Goal: Task Accomplishment & Management: Complete application form

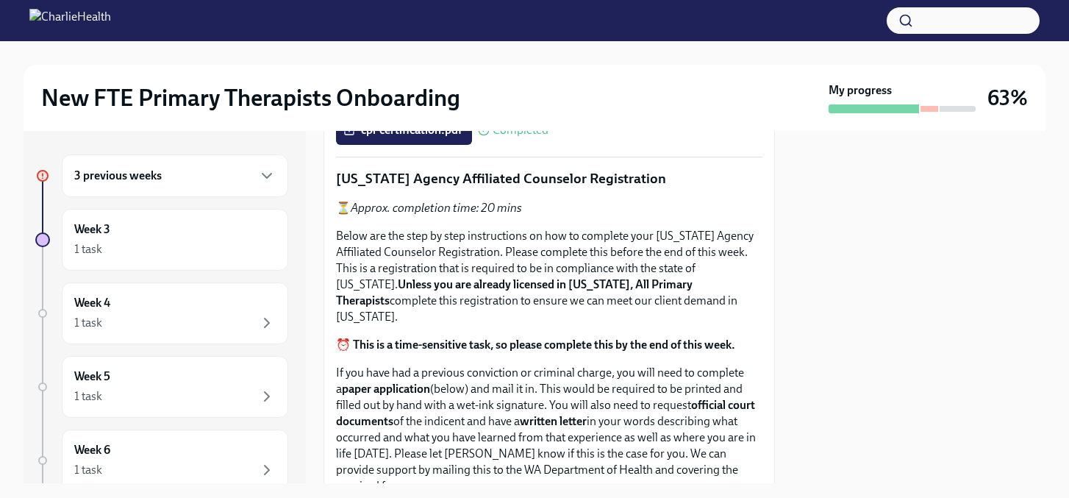
scroll to position [697, 0]
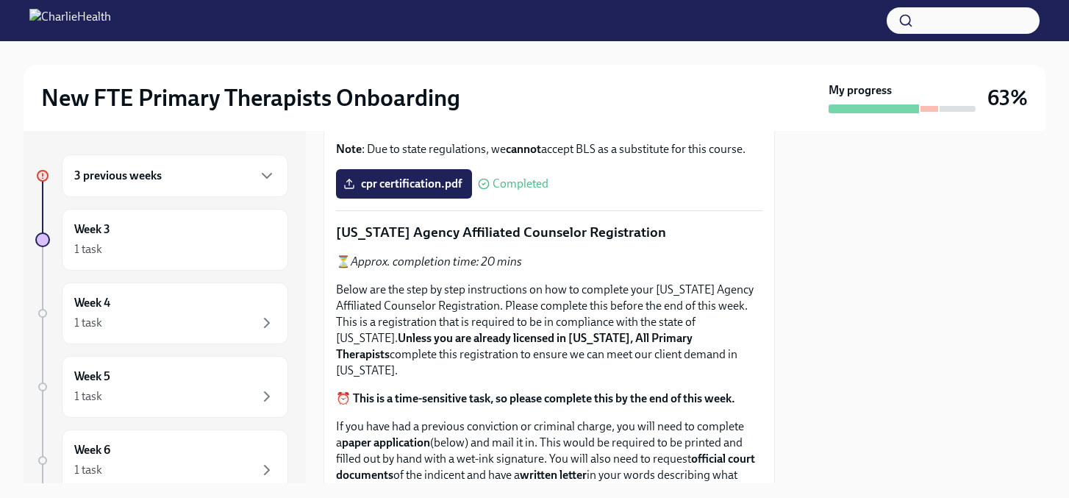
click at [457, 7] on span "Upload the [US_STATE] Telehealth Certificate" at bounding box center [469, 0] width 246 height 15
click at [0, 0] on input "Upload the [US_STATE] Telehealth Certificate" at bounding box center [0, 0] width 0 height 0
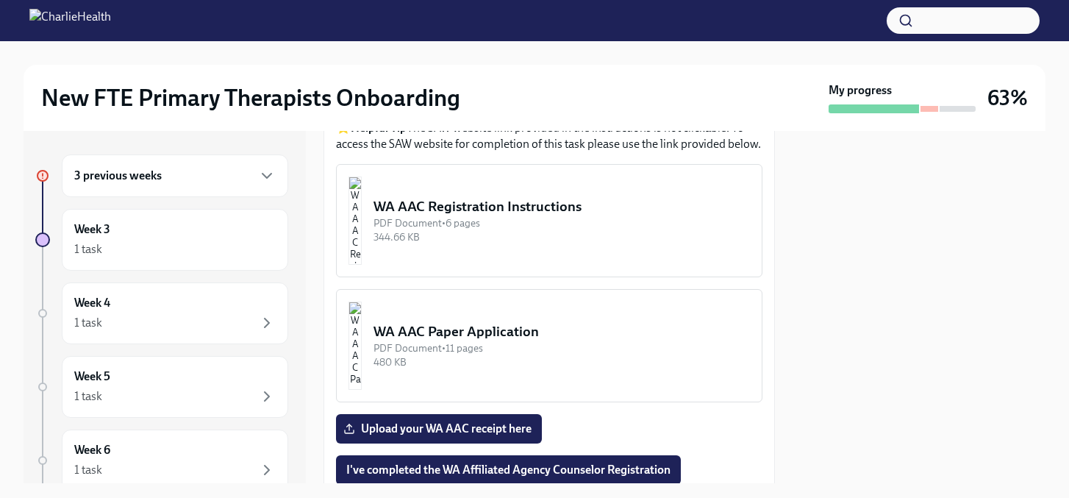
scroll to position [1562, 0]
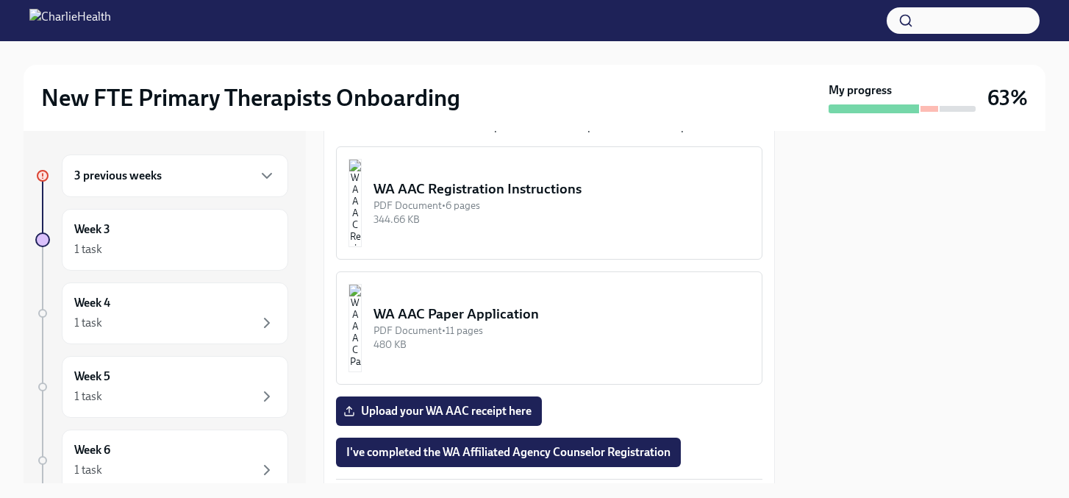
click at [199, 185] on div "3 previous weeks" at bounding box center [175, 175] width 226 height 43
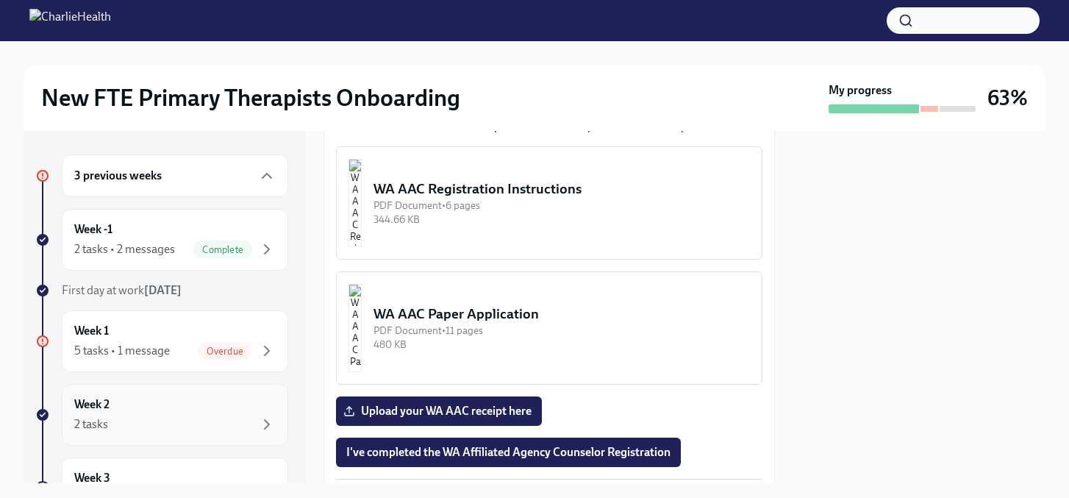
click at [140, 404] on div "Week 2 2 tasks" at bounding box center [174, 414] width 201 height 37
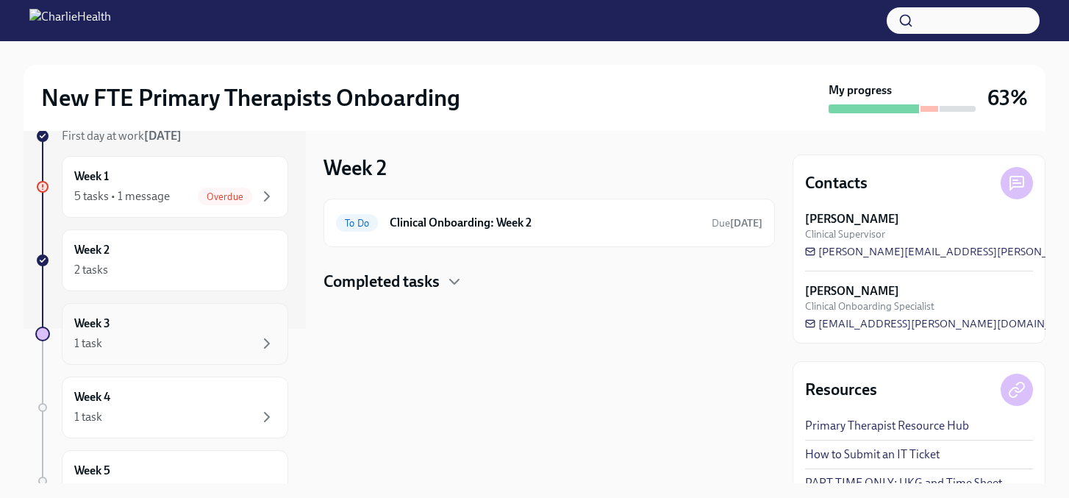
scroll to position [158, 0]
click at [154, 352] on div "Week 3 1 task" at bounding box center [175, 330] width 226 height 62
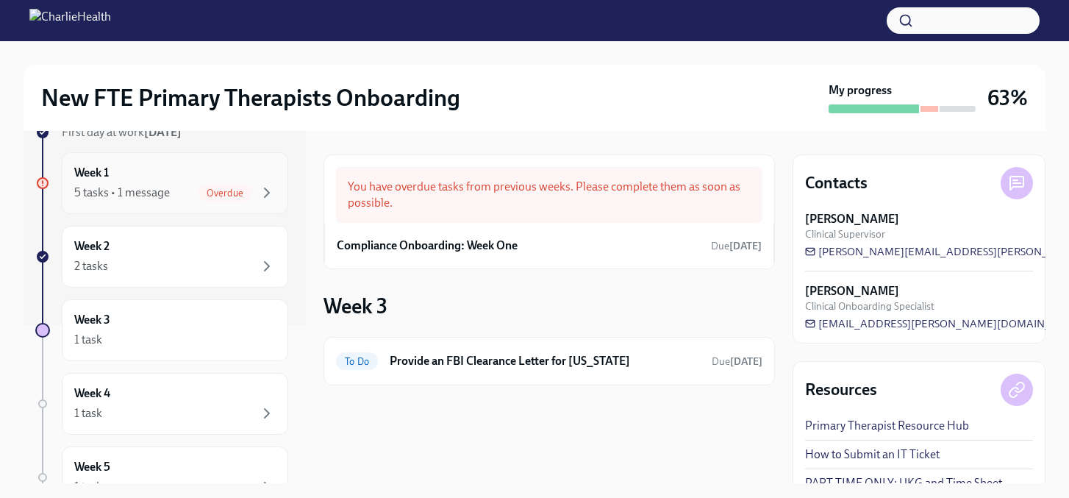
click at [214, 170] on div "Week 1 5 tasks • 1 message Overdue" at bounding box center [174, 183] width 201 height 37
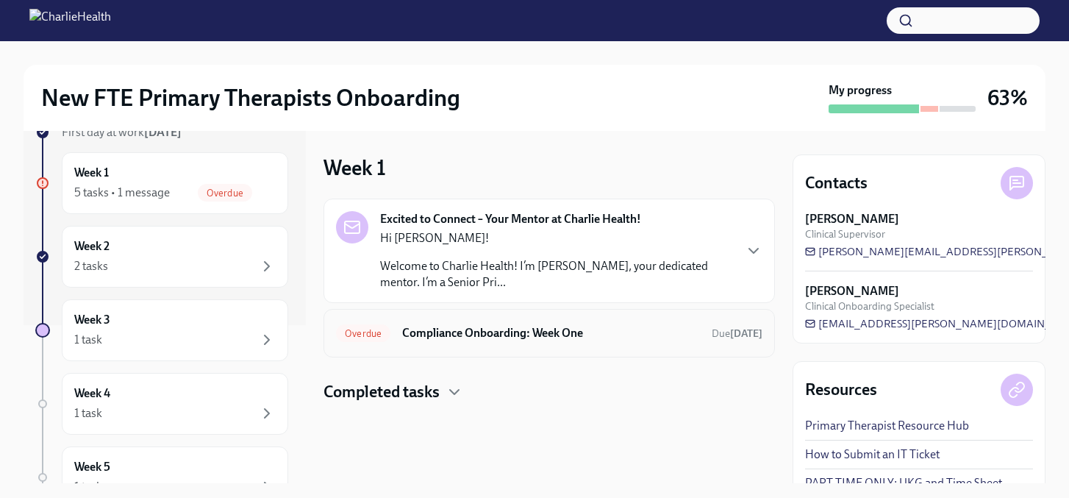
click at [419, 343] on div "Overdue Compliance Onboarding: Week One Due [DATE]" at bounding box center [549, 333] width 427 height 24
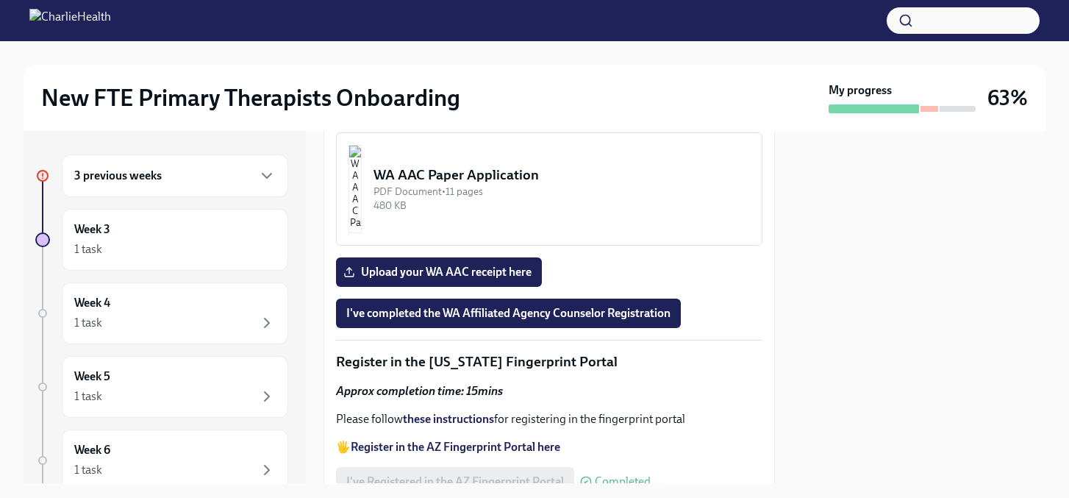
scroll to position [1706, 0]
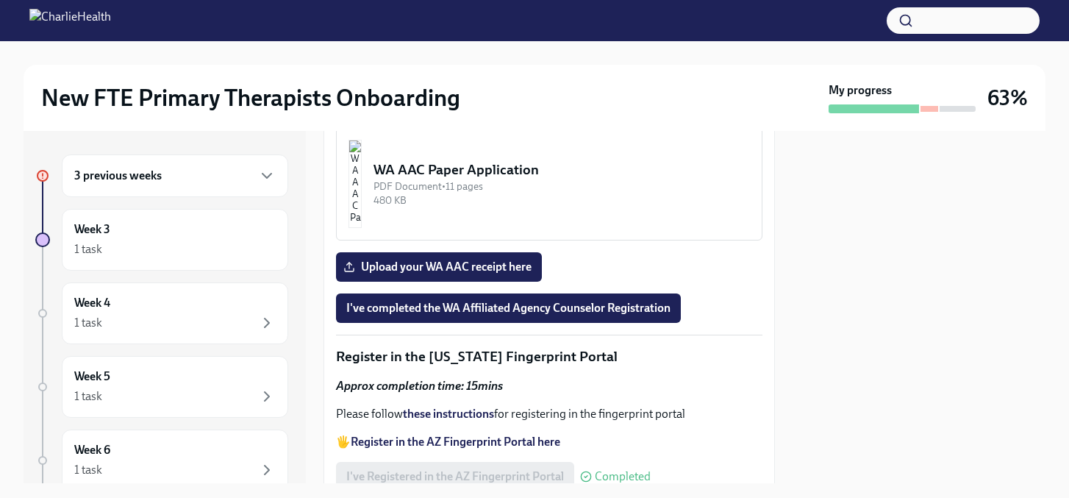
click at [362, 103] on img "button" at bounding box center [355, 59] width 13 height 88
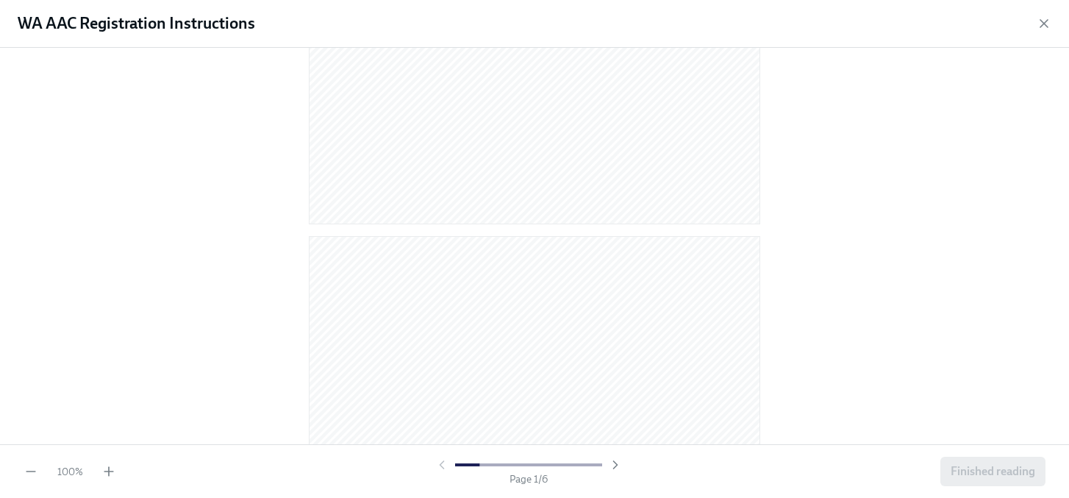
scroll to position [512, 0]
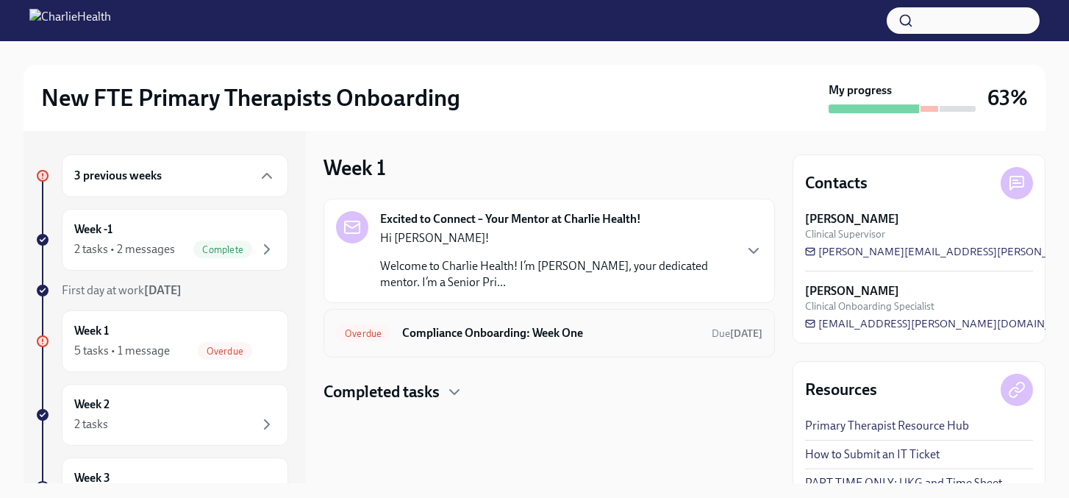
click at [518, 331] on h6 "Compliance Onboarding: Week One" at bounding box center [551, 333] width 298 height 16
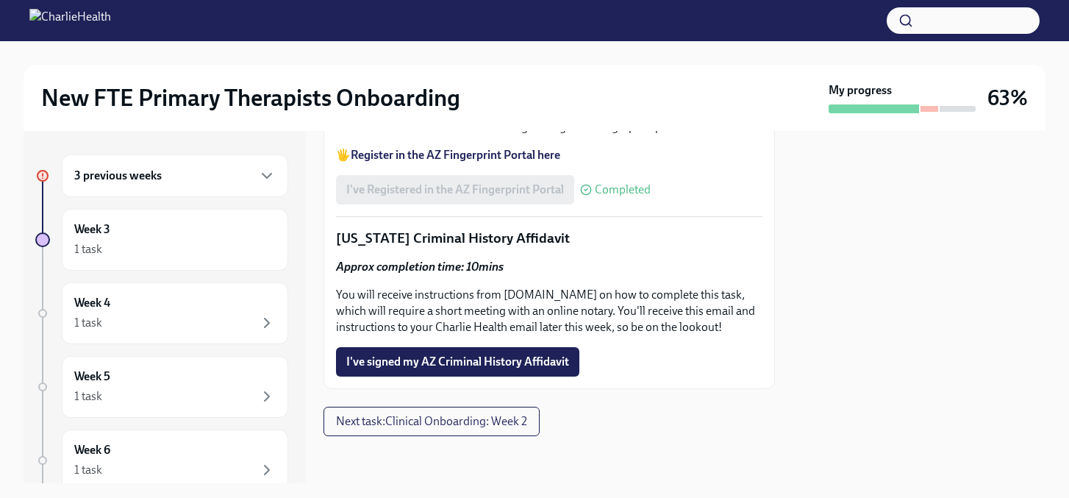
scroll to position [2286, 0]
click at [426, 360] on span "I've signed my AZ Criminal History Affidavit" at bounding box center [457, 361] width 223 height 15
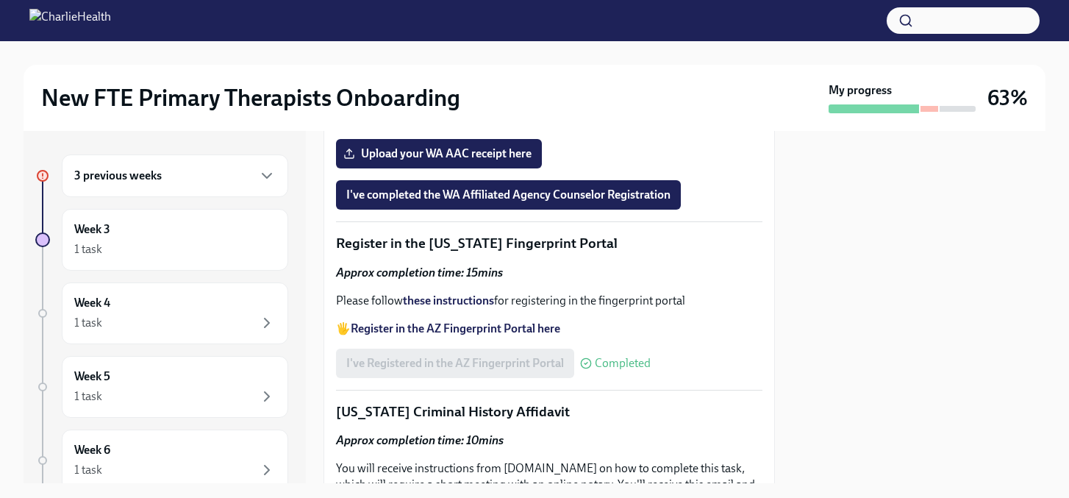
scroll to position [1863, 0]
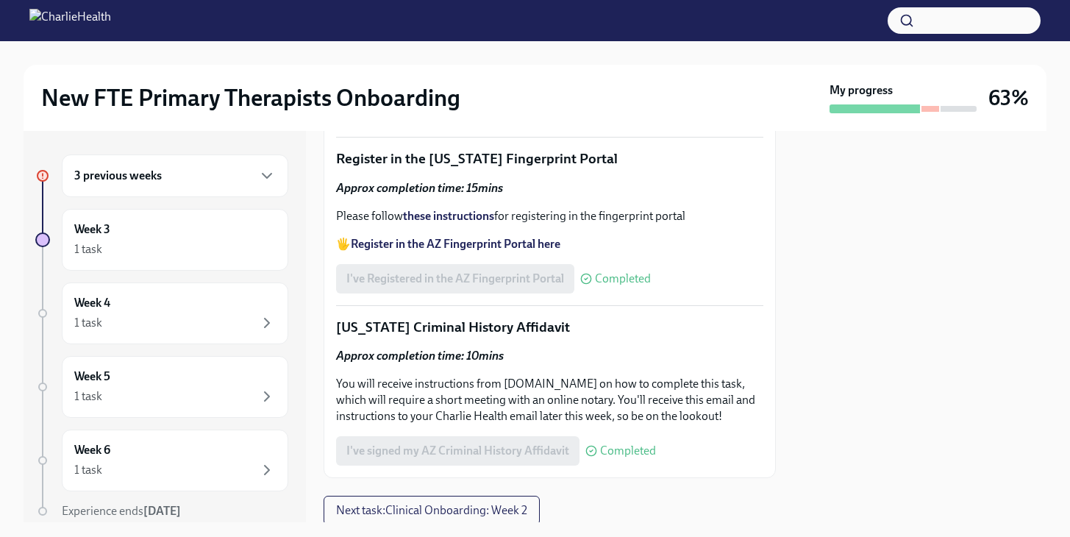
scroll to position [1891, 0]
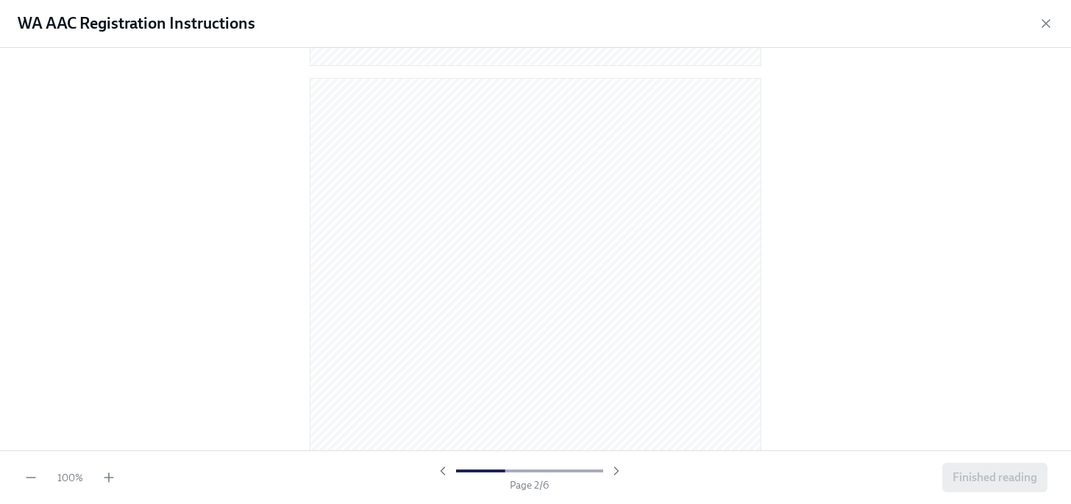
scroll to position [500, 0]
click at [1049, 21] on icon "button" at bounding box center [1045, 23] width 15 height 15
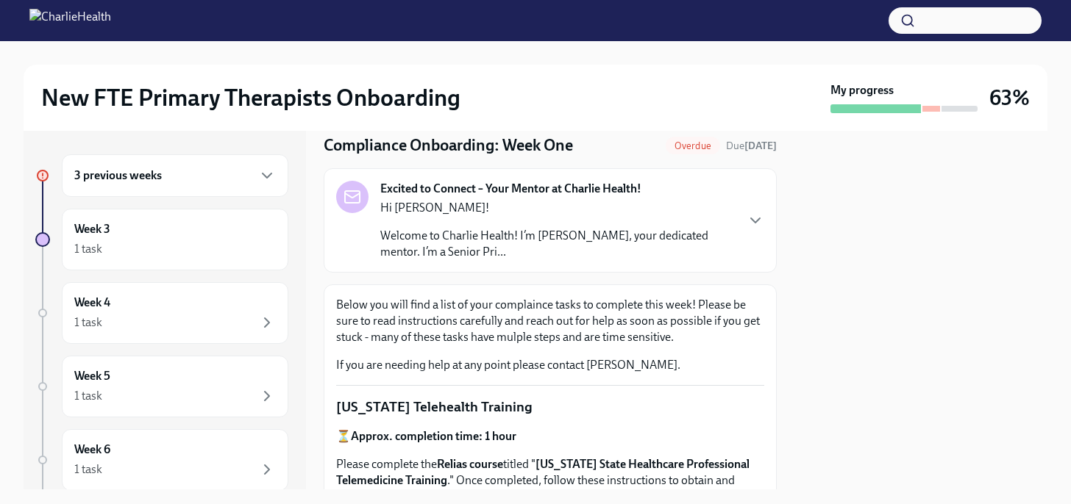
scroll to position [0, 0]
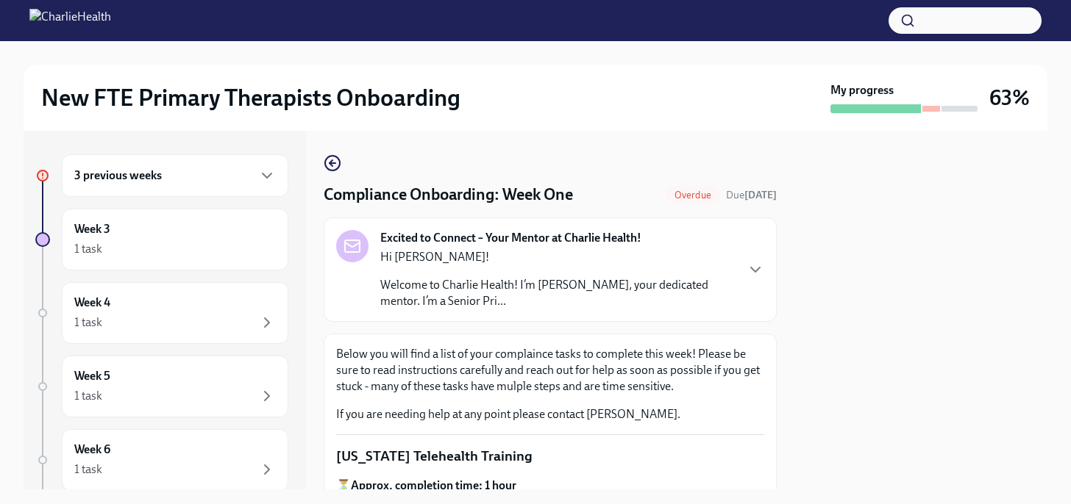
click at [567, 96] on div "New FTE Primary Therapists Onboarding" at bounding box center [432, 97] width 783 height 29
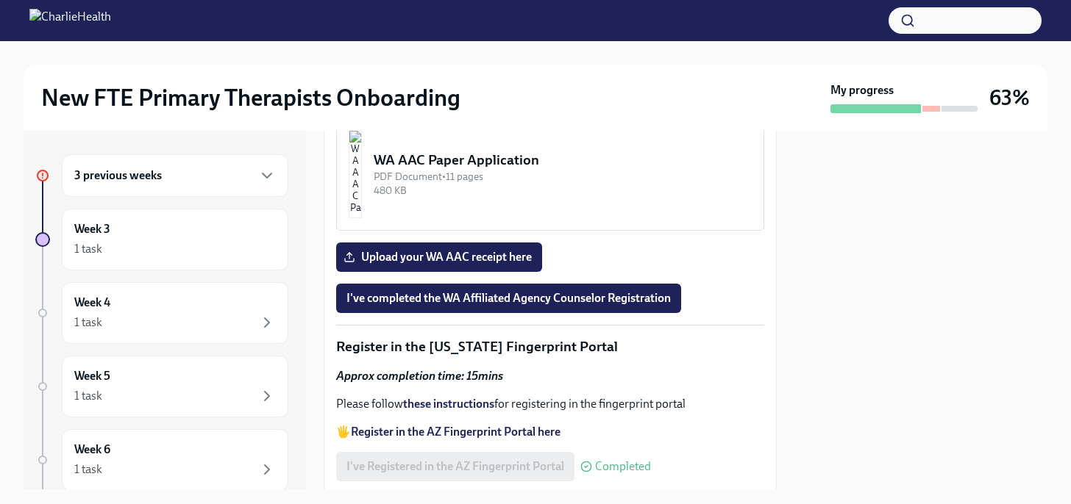
scroll to position [1721, 0]
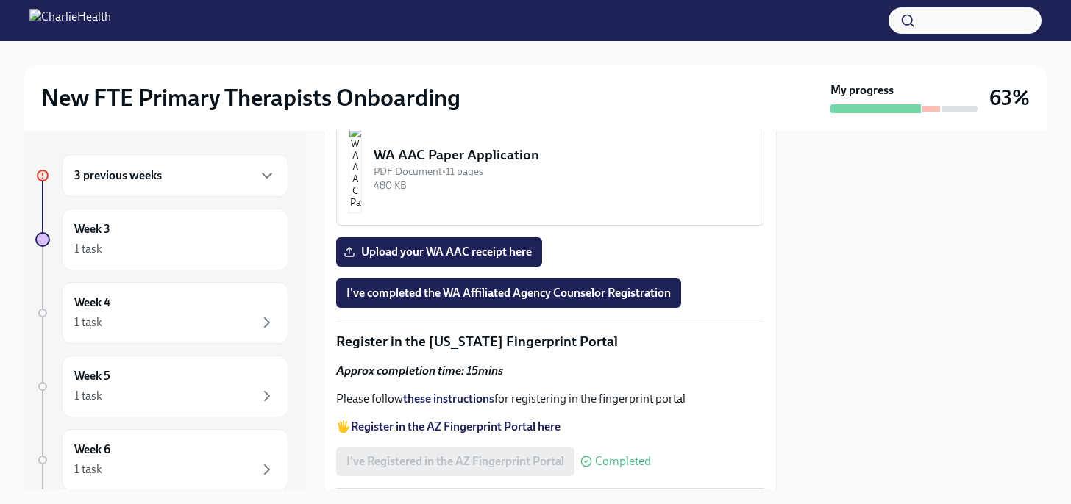
click at [477, 40] on div "WA AAC Registration Instructions" at bounding box center [563, 30] width 378 height 19
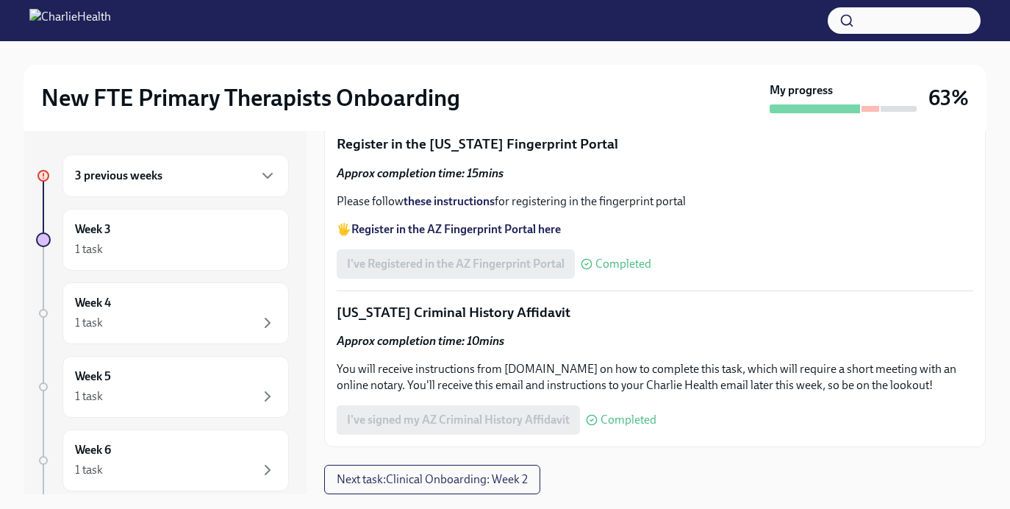
scroll to position [1923, 0]
click at [495, 62] on span "Upload your WA AAC receipt here" at bounding box center [439, 54] width 185 height 15
click at [0, 0] on input "Upload your WA AAC receipt here" at bounding box center [0, 0] width 0 height 0
click at [431, 103] on span "I've completed the WA Affiliated Agency Counselor Registration" at bounding box center [509, 95] width 324 height 15
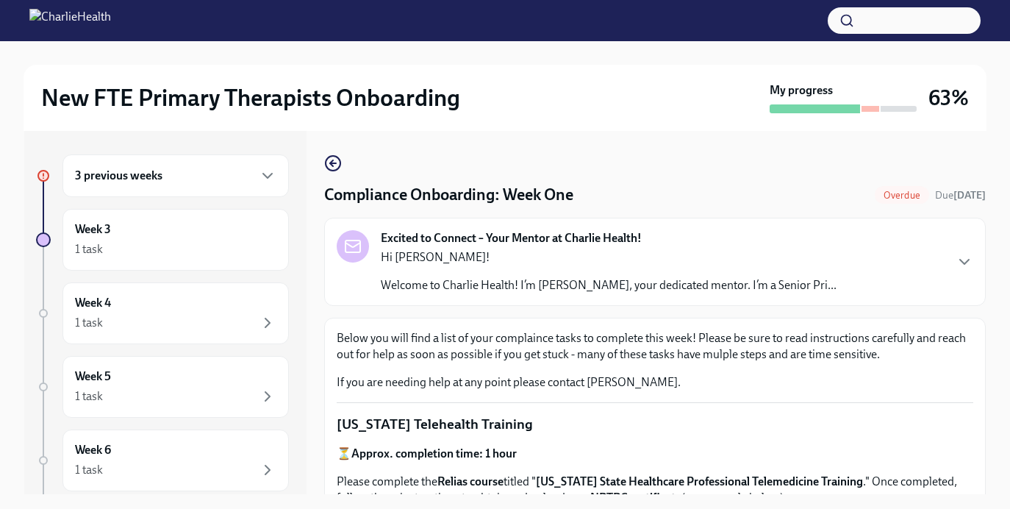
click at [151, 183] on h6 "3 previous weeks" at bounding box center [119, 176] width 88 height 16
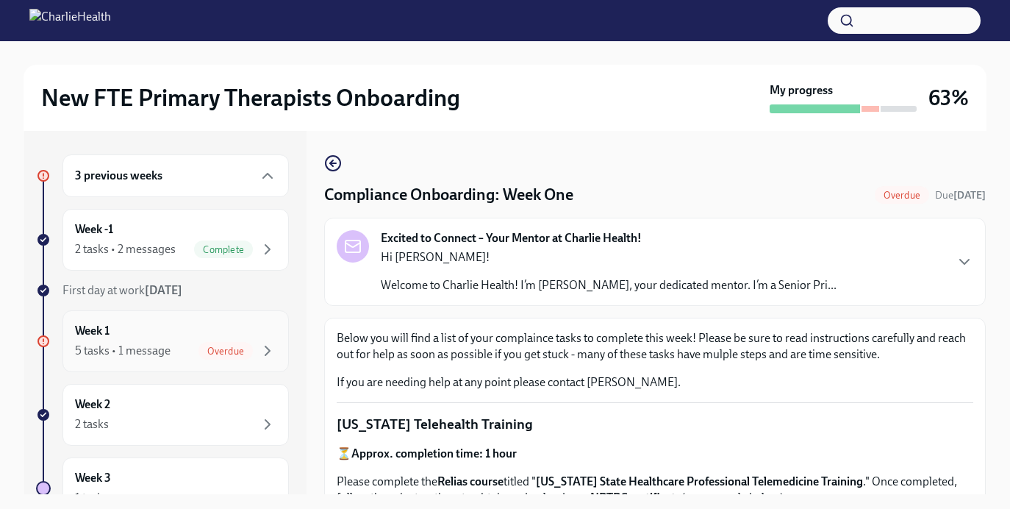
click at [171, 332] on div "Week 1 5 tasks • 1 message Overdue" at bounding box center [175, 341] width 201 height 37
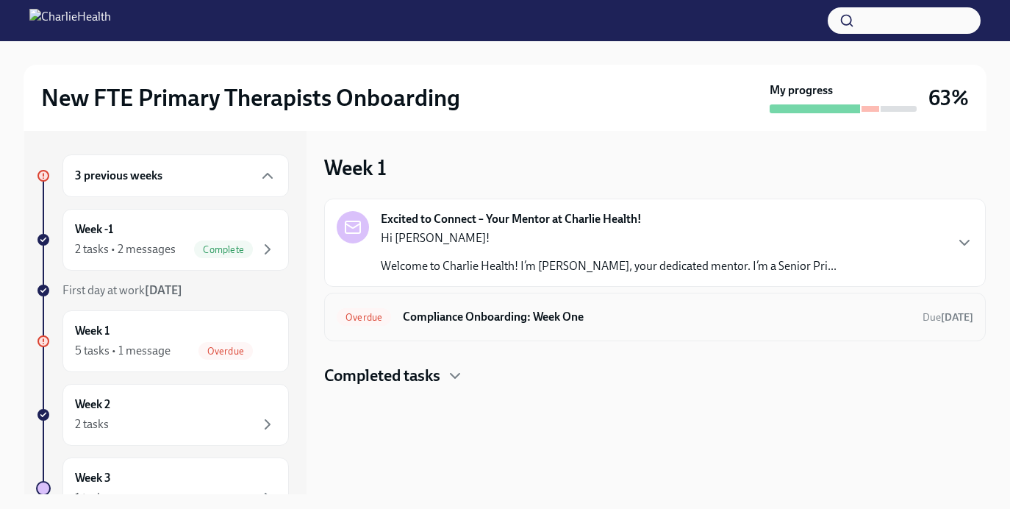
click at [418, 327] on div "Overdue Compliance Onboarding: Week One Due [DATE]" at bounding box center [655, 317] width 637 height 24
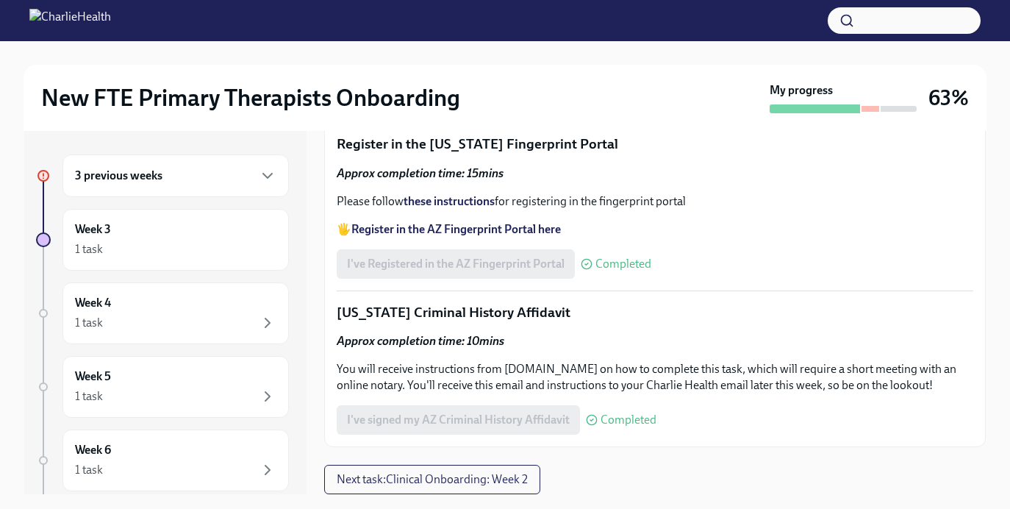
scroll to position [26, 0]
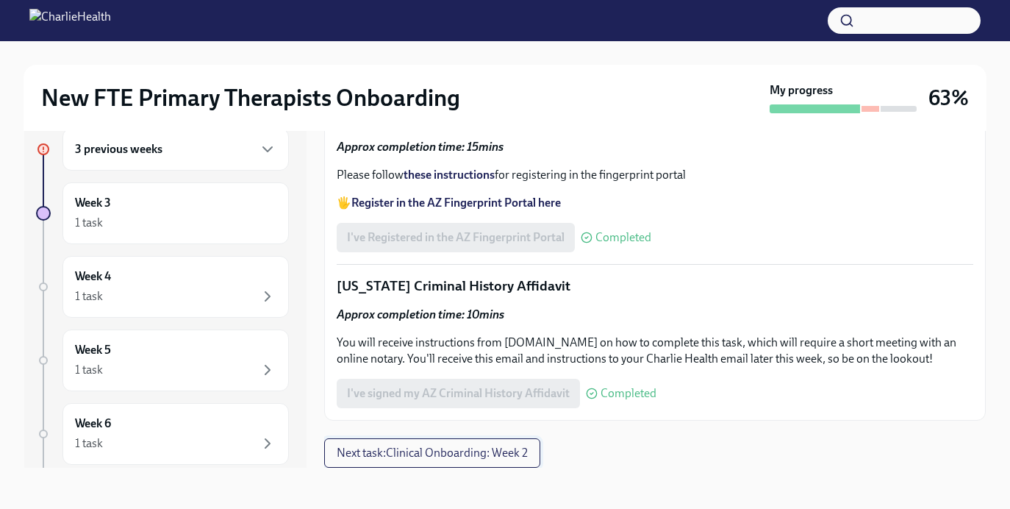
click at [426, 450] on span "Next task : Clinical Onboarding: Week 2" at bounding box center [432, 453] width 191 height 15
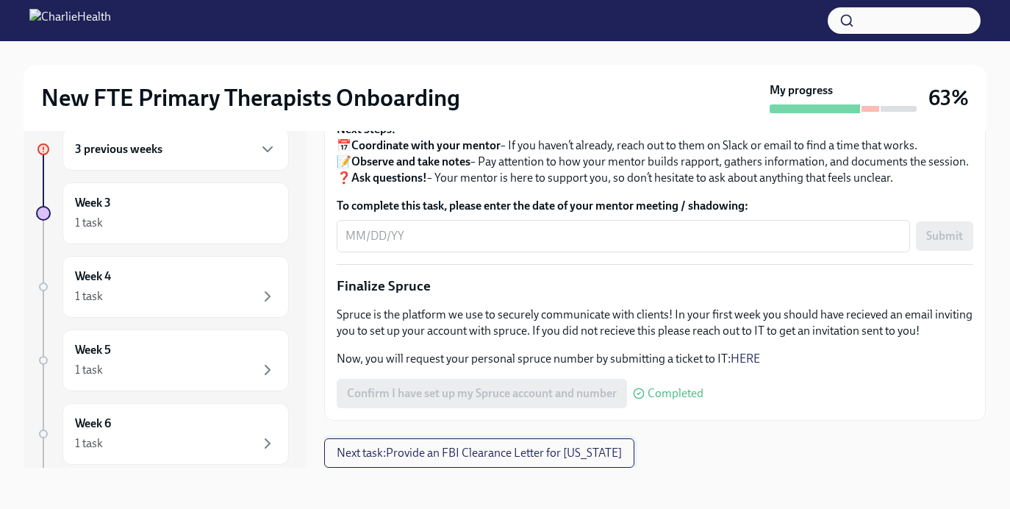
scroll to position [1634, 0]
